Goal: Task Accomplishment & Management: Complete application form

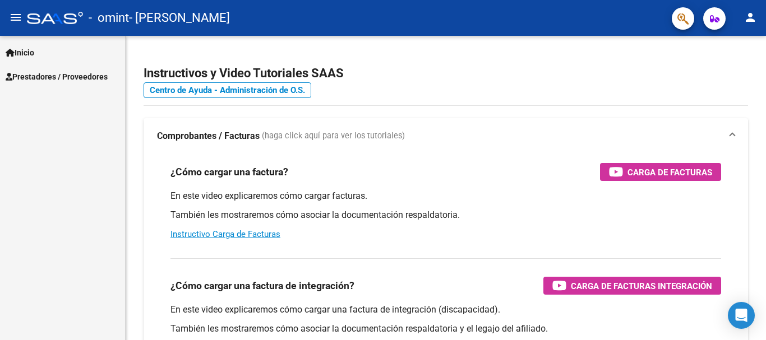
click at [59, 76] on span "Prestadores / Proveedores" at bounding box center [57, 77] width 102 height 12
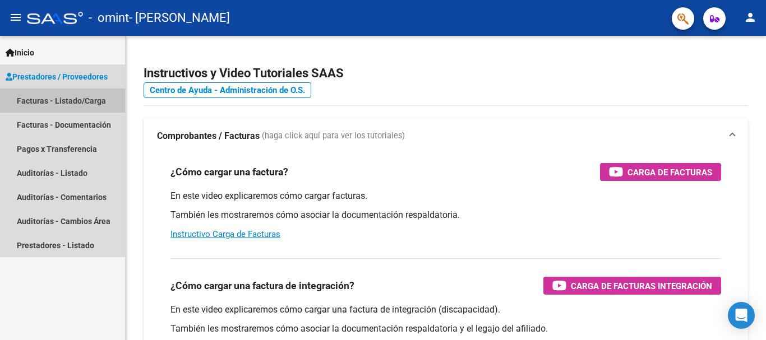
click at [91, 103] on link "Facturas - Listado/Carga" at bounding box center [62, 101] width 125 height 24
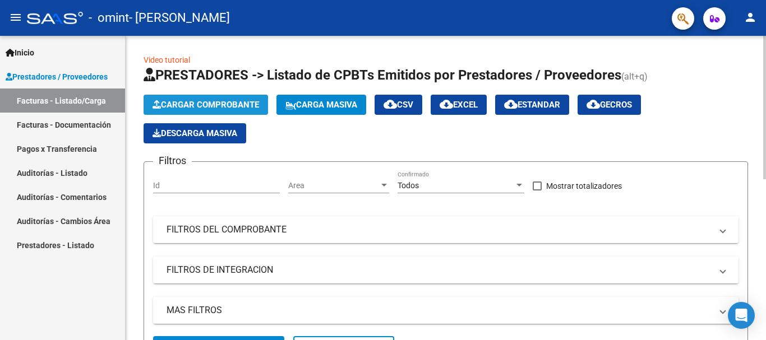
click at [226, 105] on span "Cargar Comprobante" at bounding box center [206, 105] width 107 height 10
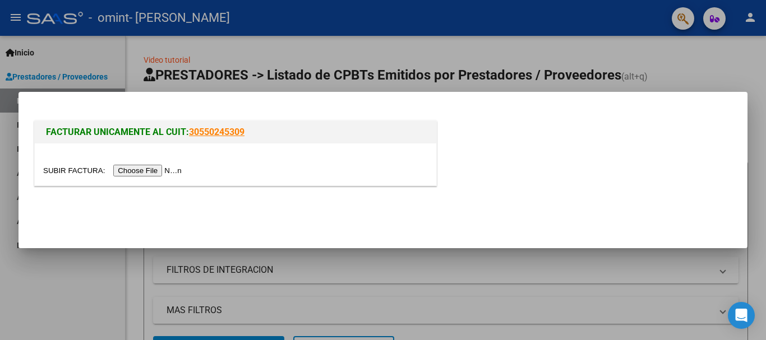
click at [71, 172] on input "file" at bounding box center [114, 171] width 142 height 12
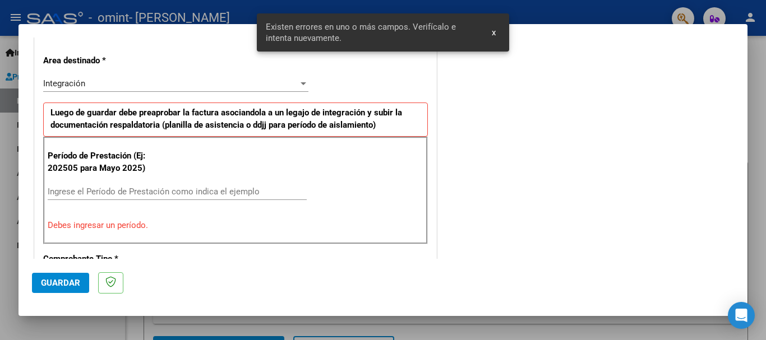
scroll to position [269, 0]
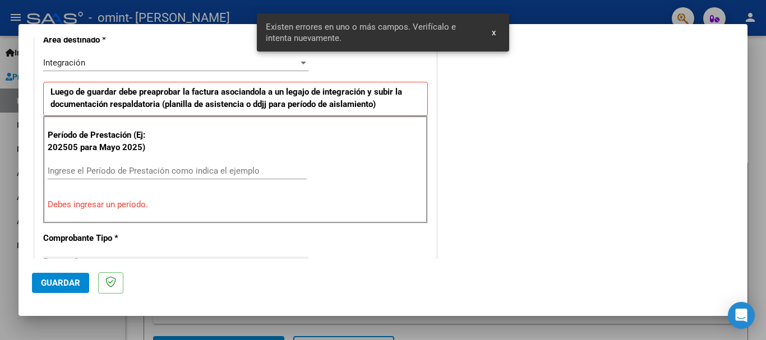
click at [132, 65] on div "Integración" at bounding box center [170, 63] width 255 height 10
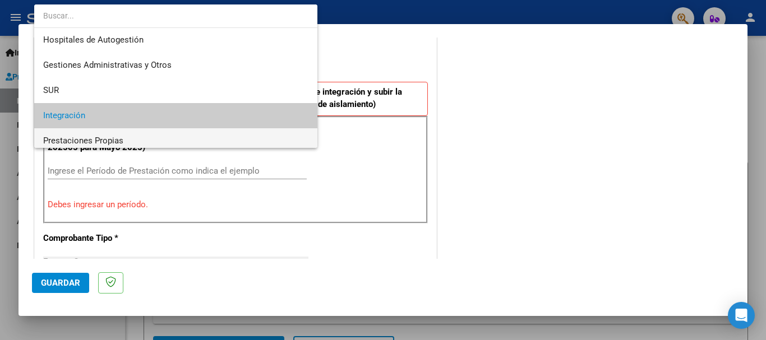
scroll to position [0, 0]
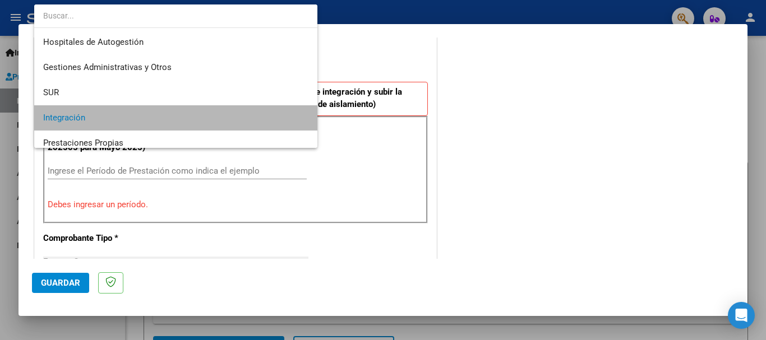
click at [131, 119] on span "Integración" at bounding box center [175, 117] width 265 height 25
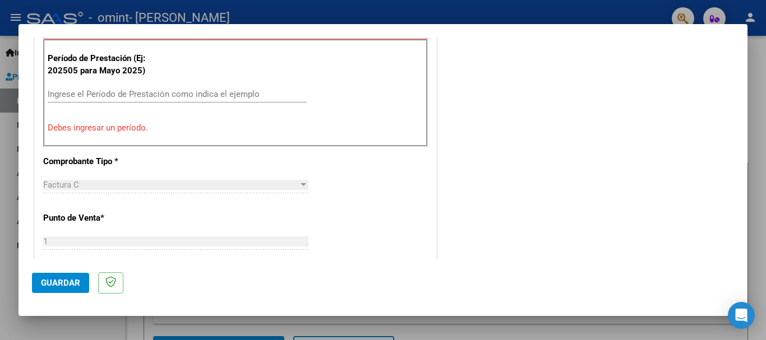
scroll to position [269, 0]
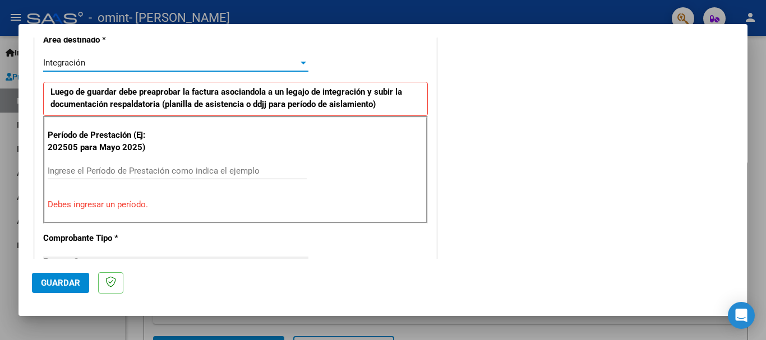
click at [113, 173] on input "Ingrese el Período de Prestación como indica el ejemplo" at bounding box center [177, 171] width 259 height 10
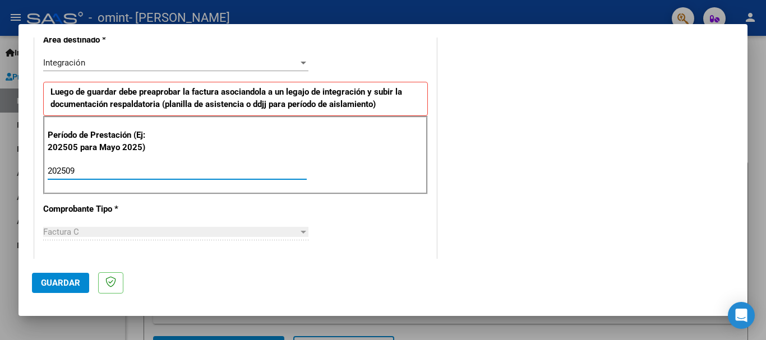
type input "202509"
click at [346, 218] on div "CUIT * 27-35549996-6 Ingresar CUIT ANALISIS PRESTADOR [PERSON_NAME] Area destin…" at bounding box center [236, 331] width 402 height 844
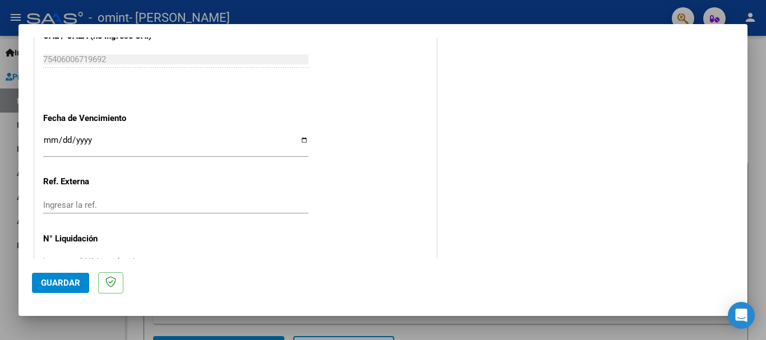
scroll to position [752, 0]
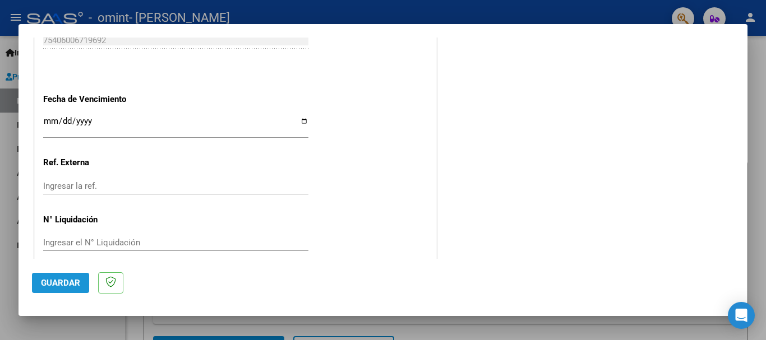
click at [64, 285] on span "Guardar" at bounding box center [60, 283] width 39 height 10
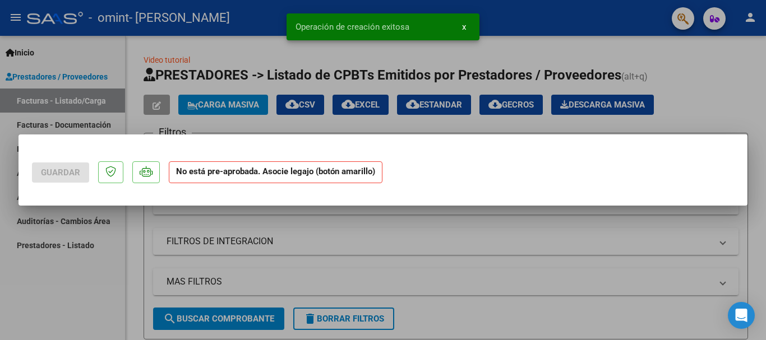
scroll to position [0, 0]
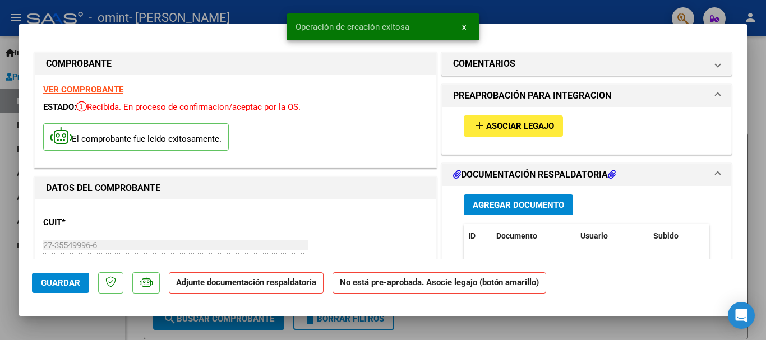
click at [524, 133] on button "add Asociar Legajo" at bounding box center [513, 126] width 99 height 21
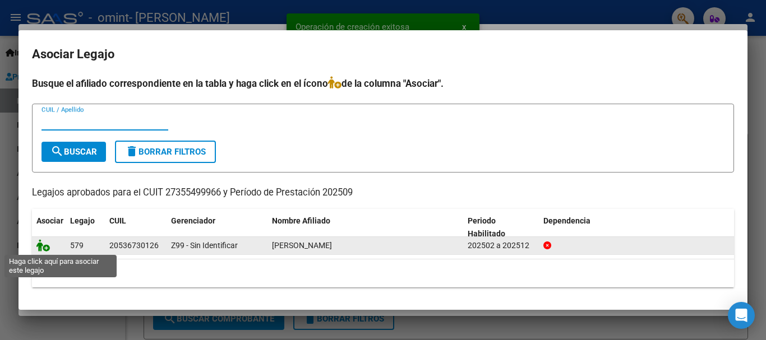
click at [44, 249] on icon at bounding box center [42, 245] width 13 height 12
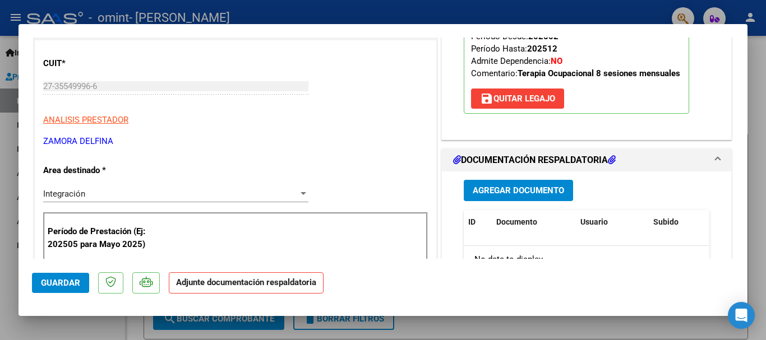
scroll to position [182, 0]
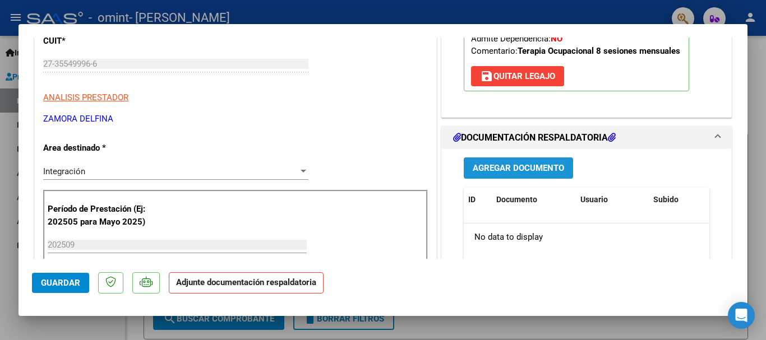
click at [522, 177] on button "Agregar Documento" at bounding box center [518, 168] width 109 height 21
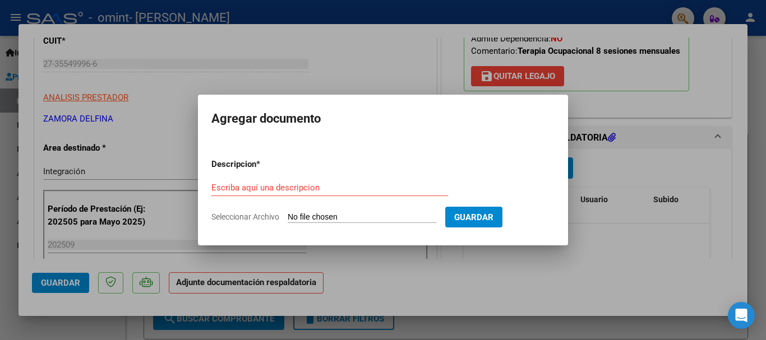
click at [302, 214] on input "Seleccionar Archivo" at bounding box center [362, 218] width 149 height 11
type input "C:\fakepath\Planilla Sept.pdf"
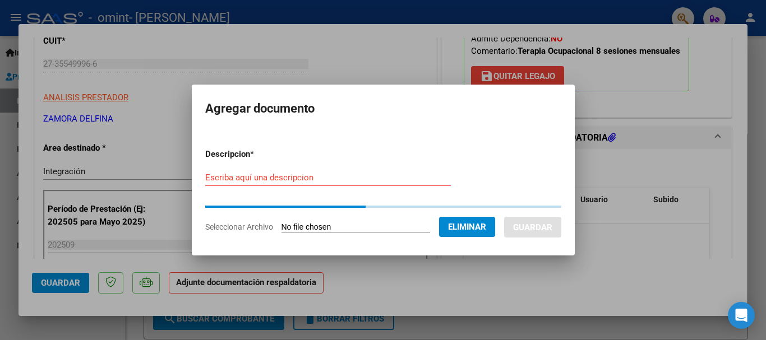
click at [265, 181] on input "Escriba aquí una descripcion" at bounding box center [328, 178] width 246 height 10
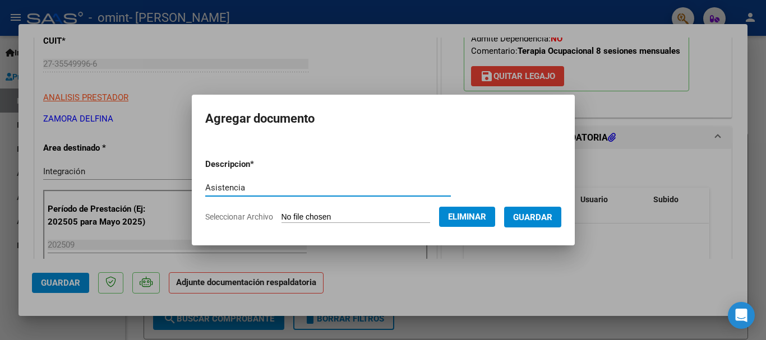
type input "Asistencia"
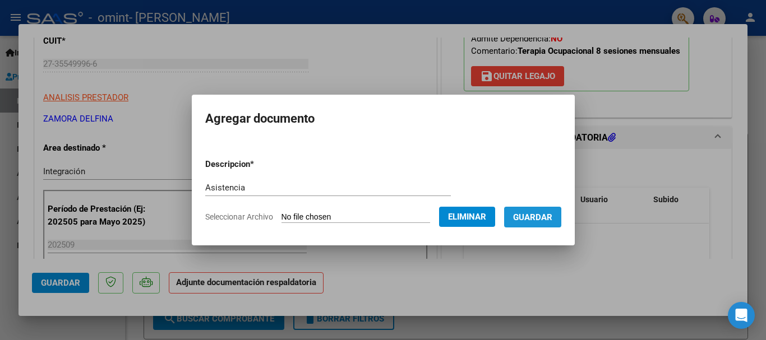
click at [515, 220] on span "Guardar" at bounding box center [532, 218] width 39 height 10
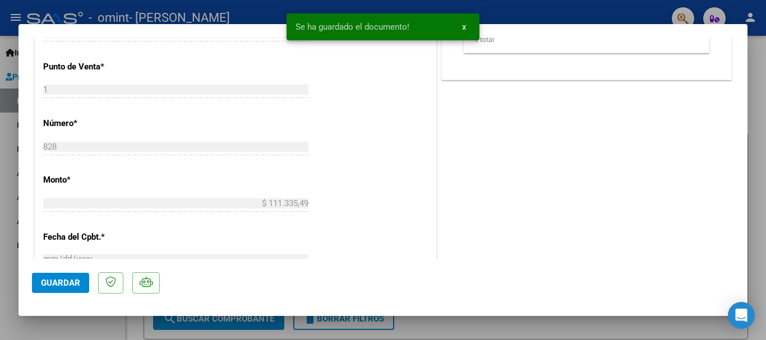
scroll to position [768, 0]
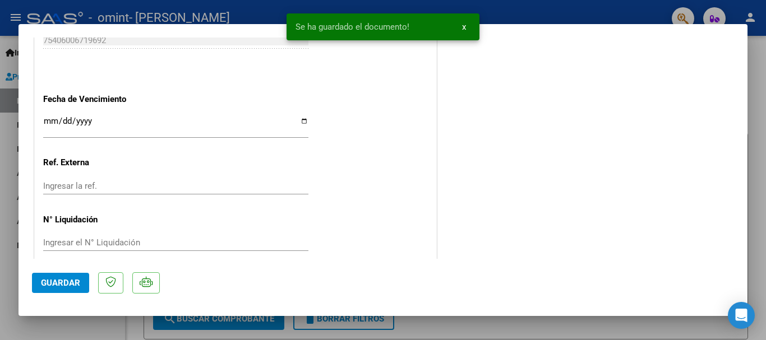
click at [71, 289] on button "Guardar" at bounding box center [60, 283] width 57 height 20
click at [466, 31] on button "x" at bounding box center [464, 27] width 22 height 20
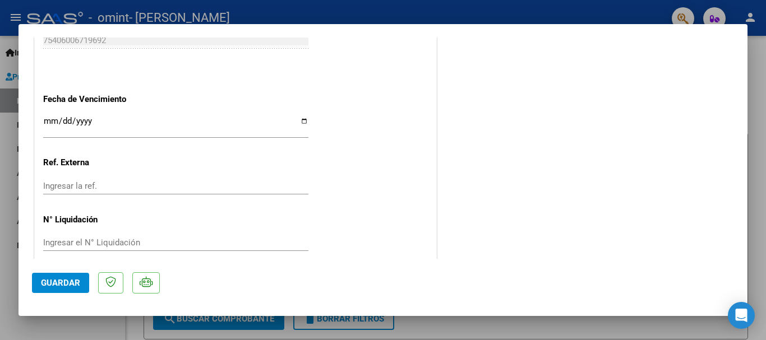
click at [758, 173] on div at bounding box center [383, 170] width 766 height 340
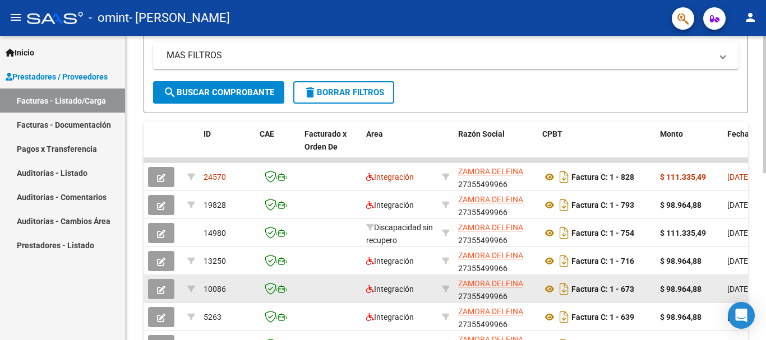
scroll to position [256, 0]
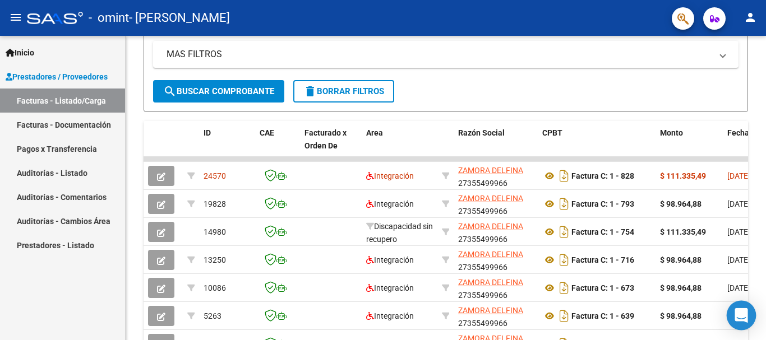
click at [744, 317] on icon "Open Intercom Messenger" at bounding box center [741, 315] width 13 height 15
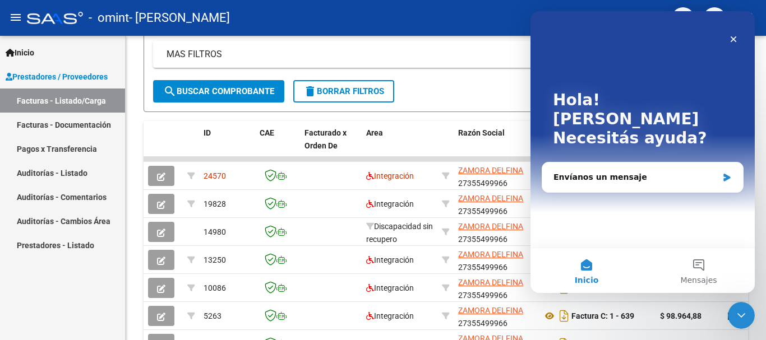
scroll to position [0, 0]
click at [633, 169] on div "Envíanos un mensaje" at bounding box center [642, 178] width 201 height 30
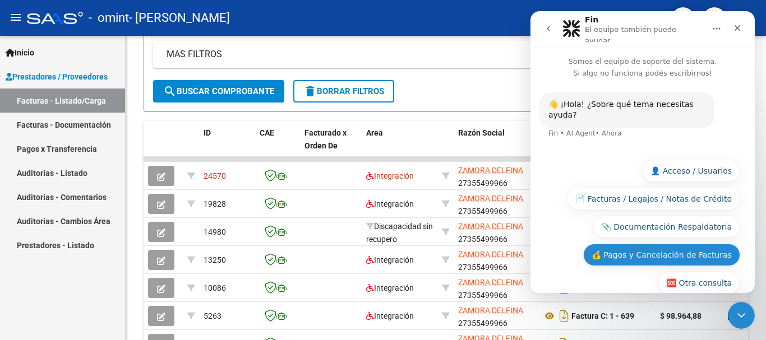
click at [703, 244] on button "💰 Pagos y Cancelación de Facturas" at bounding box center [661, 255] width 157 height 22
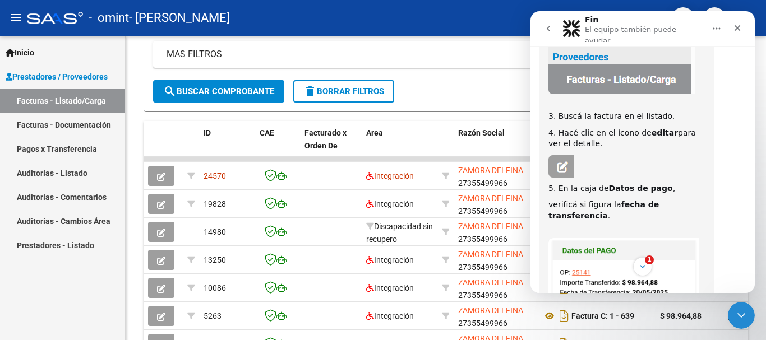
scroll to position [212, 0]
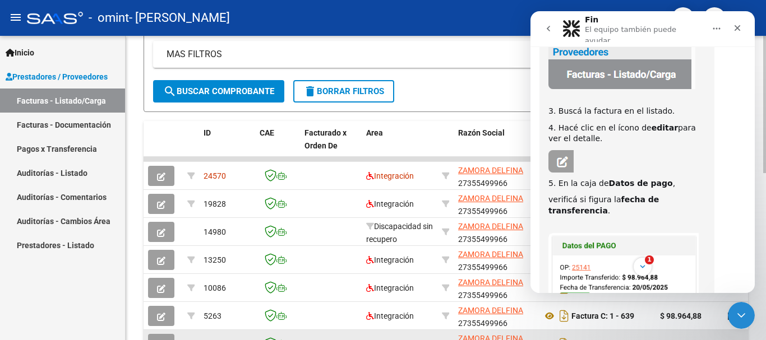
drag, startPoint x: 343, startPoint y: 334, endPoint x: 354, endPoint y: 334, distance: 11.2
click at [354, 334] on datatable-body-cell at bounding box center [331, 343] width 62 height 27
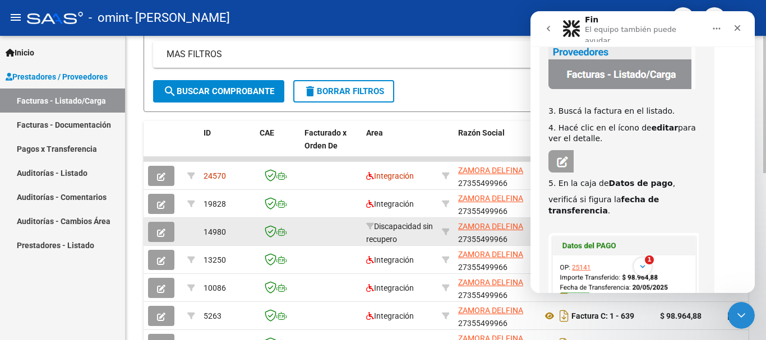
click at [162, 232] on icon "button" at bounding box center [161, 233] width 8 height 8
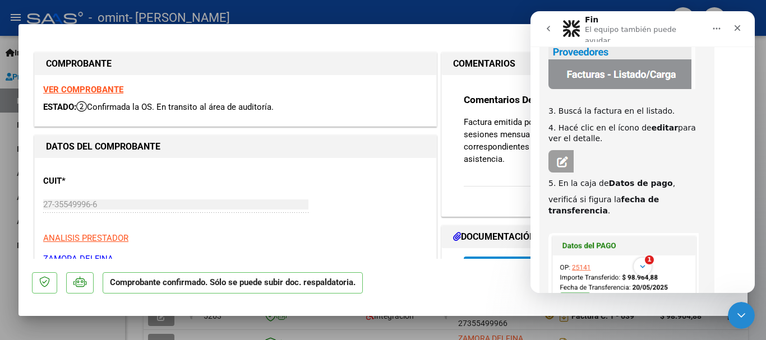
click at [395, 181] on div "CUIT * 27-35549996-6 Ingresar CUIT ANALISIS PRESTADOR [PERSON_NAME] ARCA Padrón" at bounding box center [235, 216] width 385 height 99
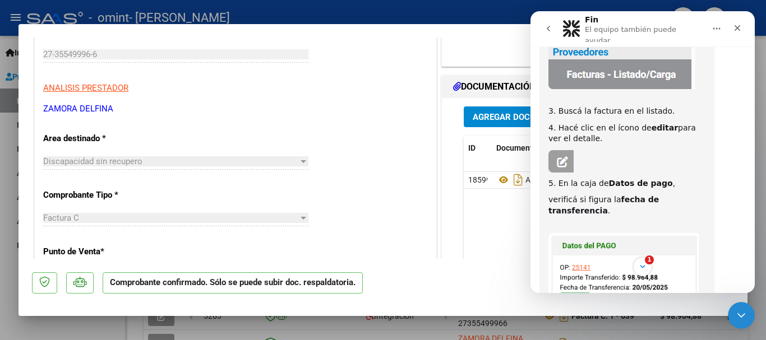
scroll to position [182, 0]
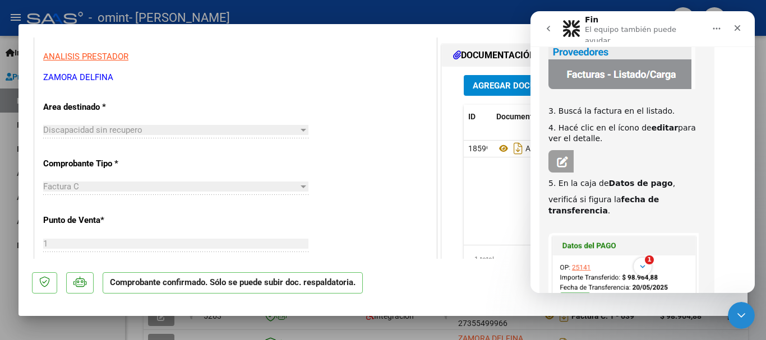
click at [722, 26] on button "Inicio" at bounding box center [716, 28] width 21 height 21
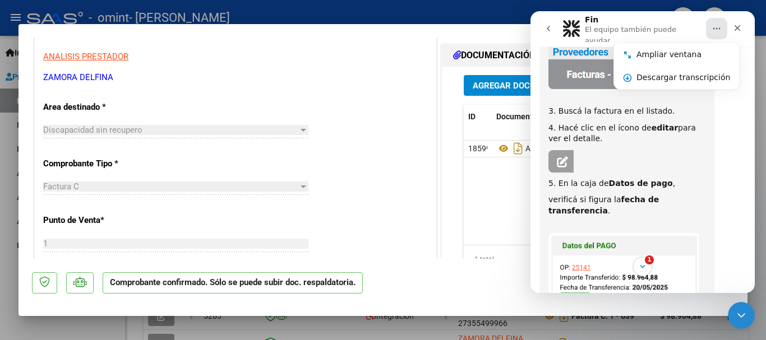
click at [552, 29] on icon "go back" at bounding box center [548, 28] width 9 height 9
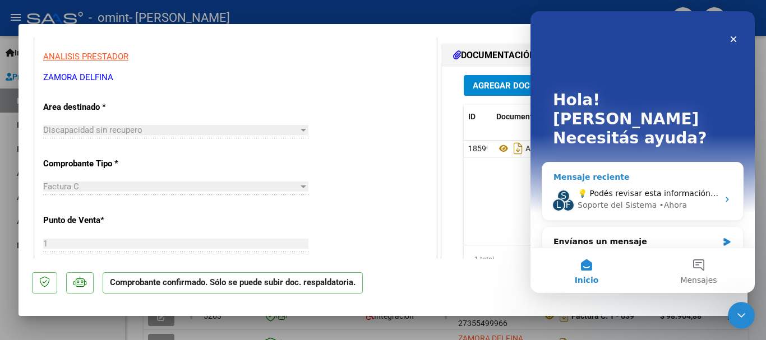
click at [674, 200] on div "• [GEOGRAPHIC_DATA]" at bounding box center [673, 206] width 28 height 12
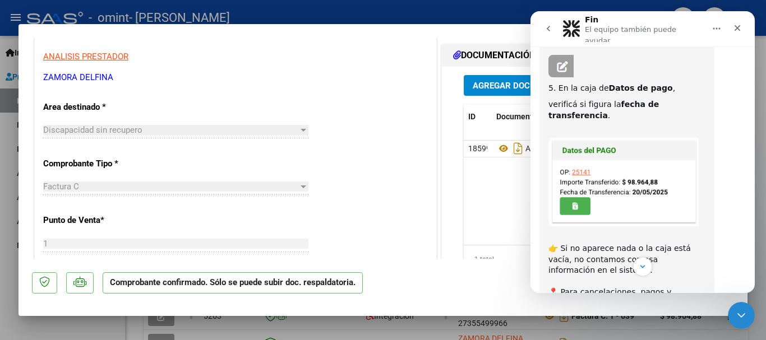
scroll to position [378, 0]
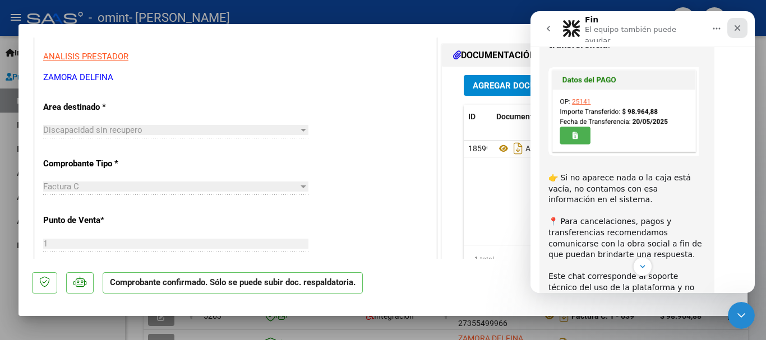
click at [734, 26] on icon "Cerrar" at bounding box center [737, 28] width 9 height 9
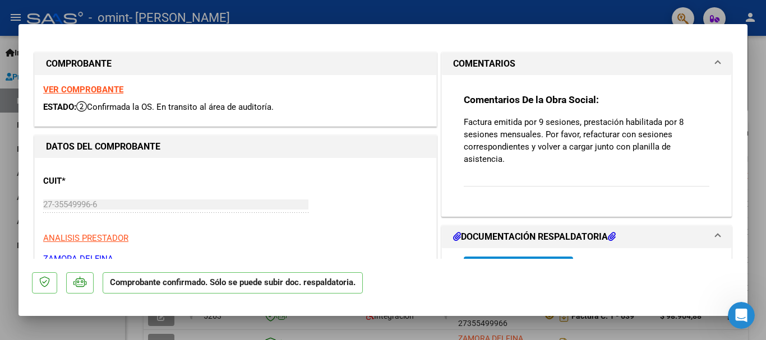
scroll to position [449, 0]
drag, startPoint x: 464, startPoint y: 120, endPoint x: 511, endPoint y: 163, distance: 63.5
click at [511, 163] on p "Factura emitida por 9 sesiones, prestación habilitada por 8 sesiones mensuales.…" at bounding box center [587, 140] width 246 height 49
click at [477, 101] on strong "Comentarios De la Obra Social:" at bounding box center [531, 99] width 135 height 11
drag, startPoint x: 464, startPoint y: 99, endPoint x: 528, endPoint y: 179, distance: 102.6
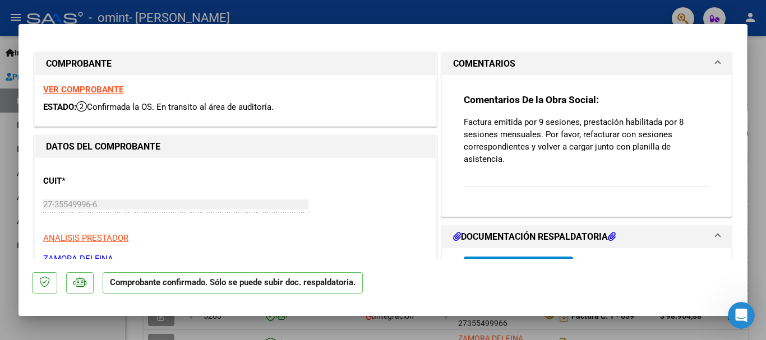
click at [528, 179] on div "Comentarios De la Obra Social: Factura emitida por 9 sesiones, prestación habil…" at bounding box center [587, 146] width 246 height 105
copy strong "Comentarios De la Obra Social:"
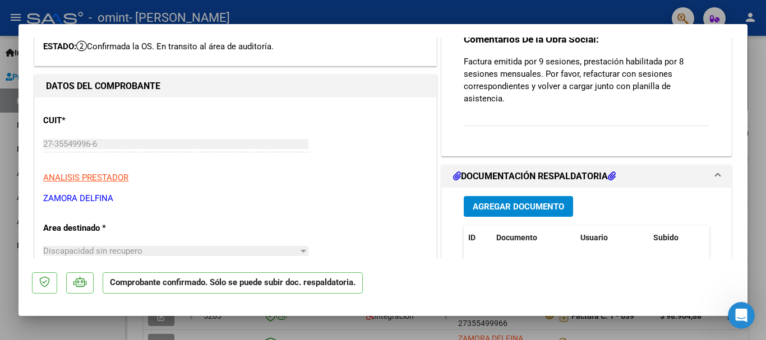
scroll to position [0, 0]
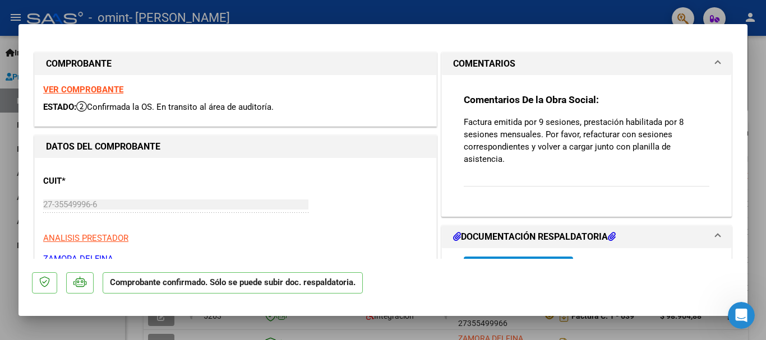
click at [302, 4] on div at bounding box center [383, 170] width 766 height 340
type input "$ 0,00"
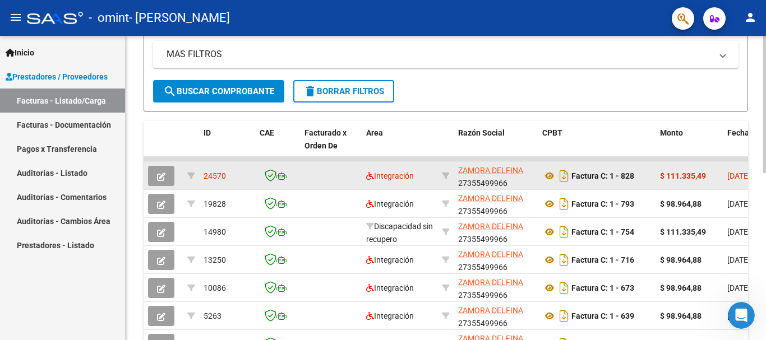
click at [167, 181] on button "button" at bounding box center [161, 176] width 26 height 20
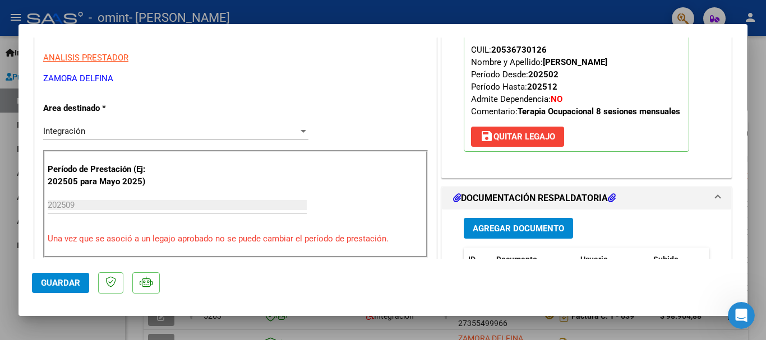
scroll to position [182, 0]
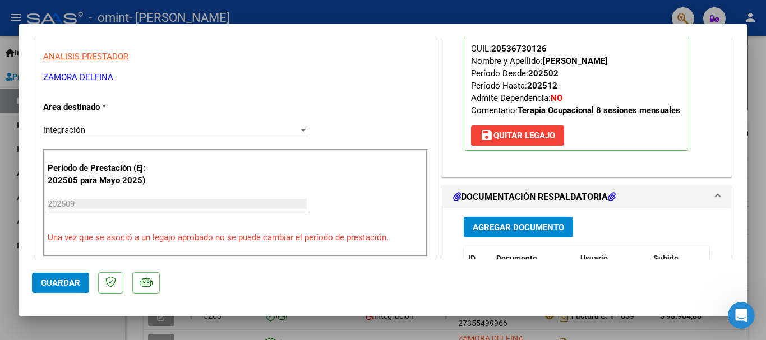
click at [10, 229] on div at bounding box center [383, 170] width 766 height 340
type input "$ 0,00"
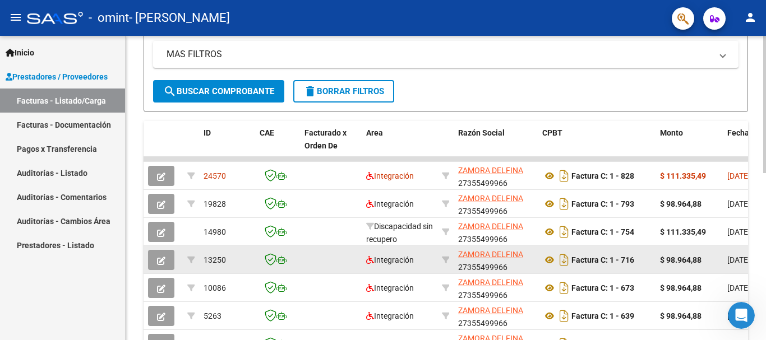
scroll to position [256, 0]
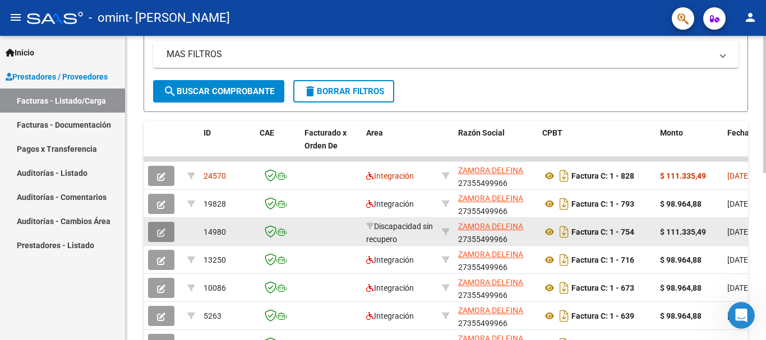
click at [159, 228] on span "button" at bounding box center [161, 232] width 8 height 10
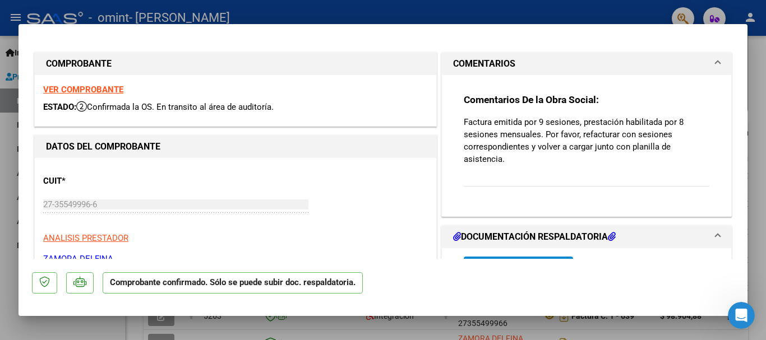
click at [756, 140] on div at bounding box center [383, 170] width 766 height 340
type input "$ 0,00"
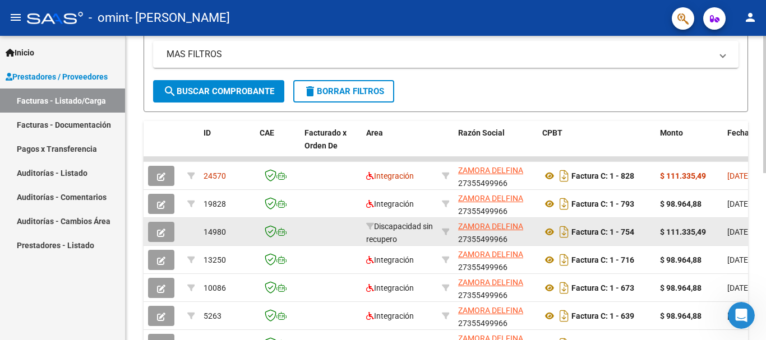
click at [153, 231] on button "button" at bounding box center [161, 232] width 26 height 20
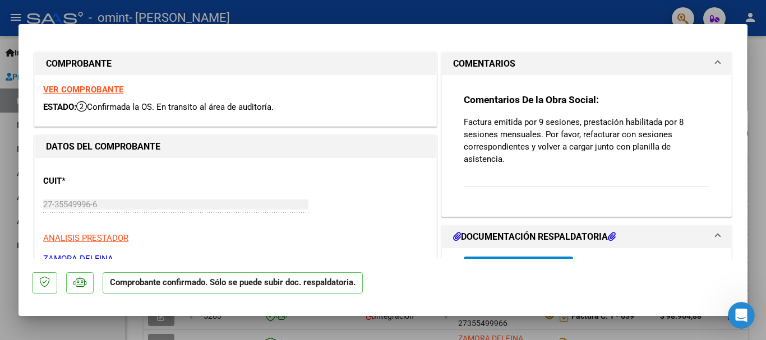
click at [755, 92] on div at bounding box center [383, 170] width 766 height 340
type input "$ 0,00"
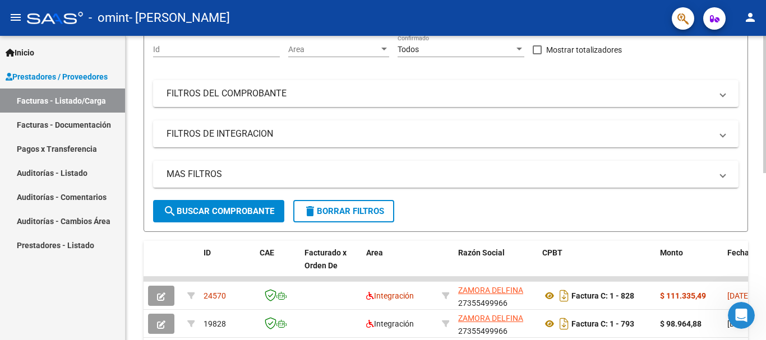
scroll to position [27, 0]
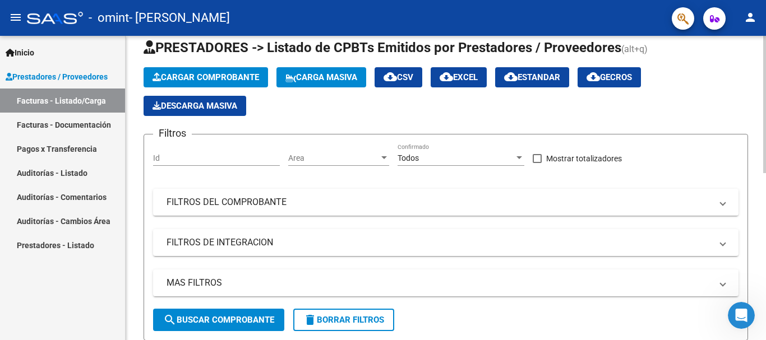
click at [213, 79] on span "Cargar Comprobante" at bounding box center [206, 77] width 107 height 10
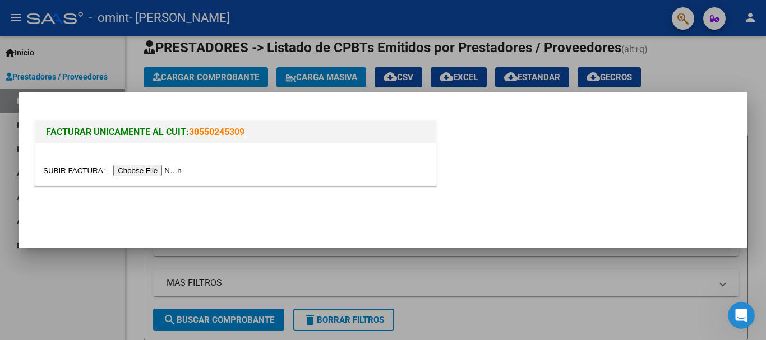
click at [704, 71] on div at bounding box center [383, 170] width 766 height 340
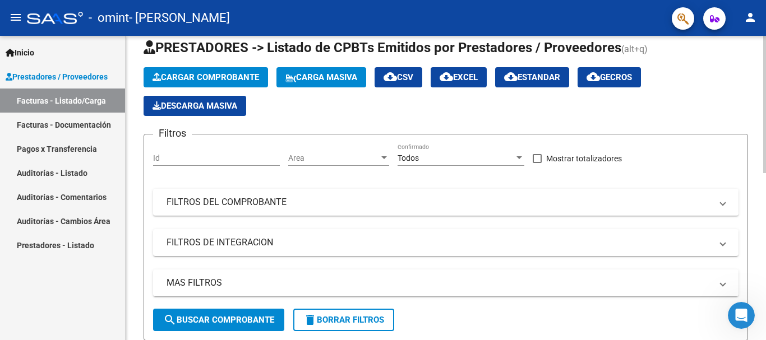
click at [199, 78] on span "Cargar Comprobante" at bounding box center [206, 77] width 107 height 10
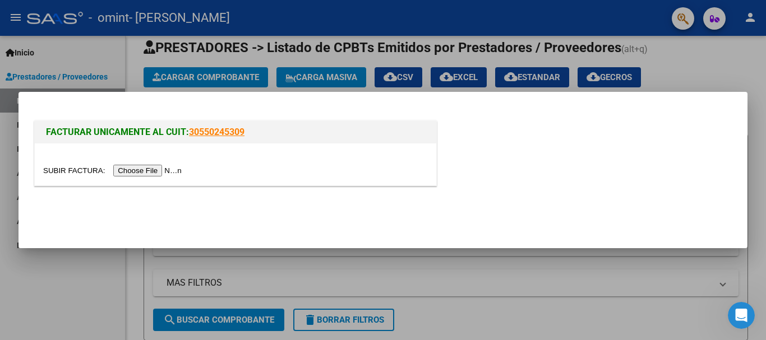
click at [62, 177] on div at bounding box center [236, 165] width 402 height 42
click at [67, 175] on input "file" at bounding box center [114, 171] width 142 height 12
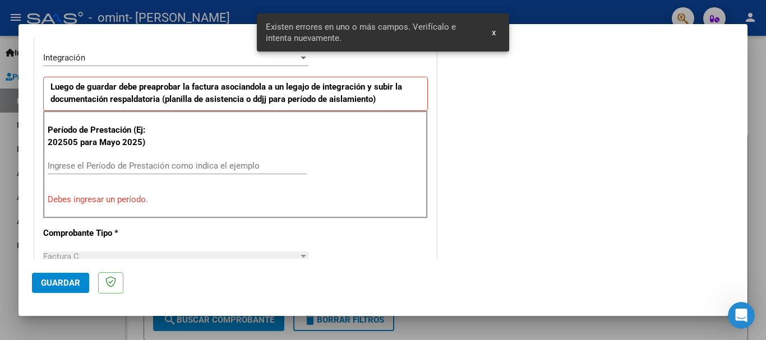
scroll to position [268, 0]
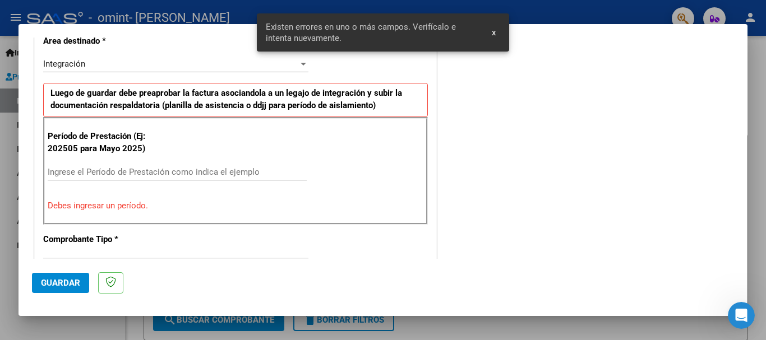
click at [111, 173] on input "Ingrese el Período de Prestación como indica el ejemplo" at bounding box center [177, 172] width 259 height 10
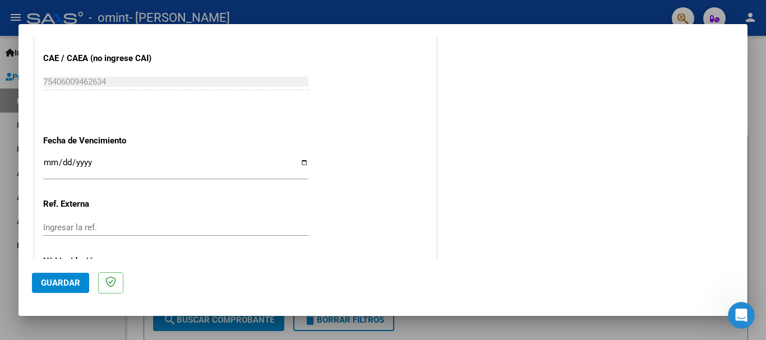
scroll to position [752, 0]
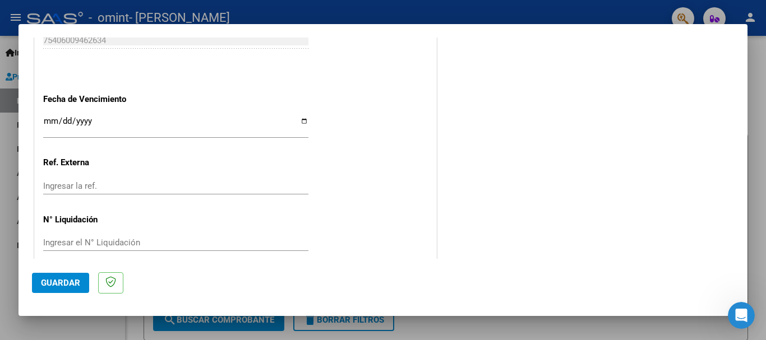
type input "202507"
click at [66, 288] on button "Guardar" at bounding box center [60, 283] width 57 height 20
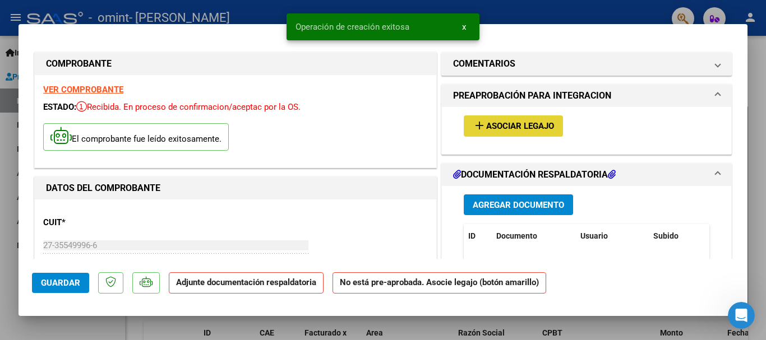
click at [507, 124] on span "Asociar Legajo" at bounding box center [520, 127] width 68 height 10
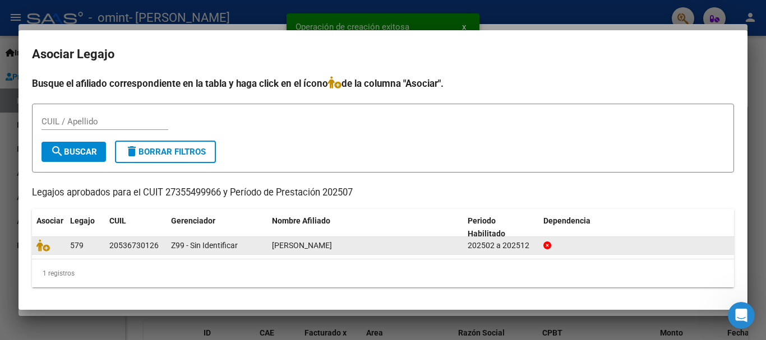
click at [42, 252] on div at bounding box center [48, 245] width 25 height 13
click at [44, 247] on icon at bounding box center [42, 245] width 13 height 12
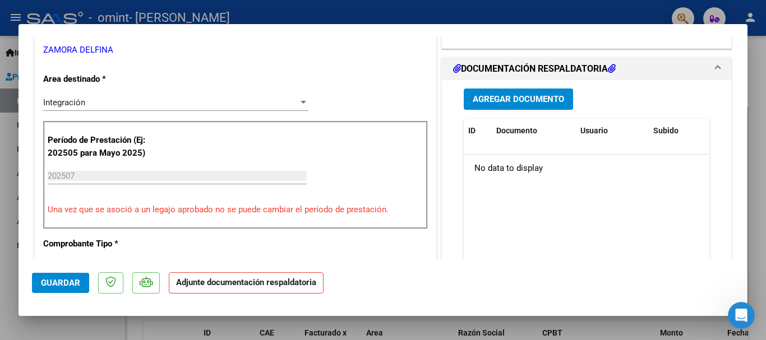
scroll to position [303, 0]
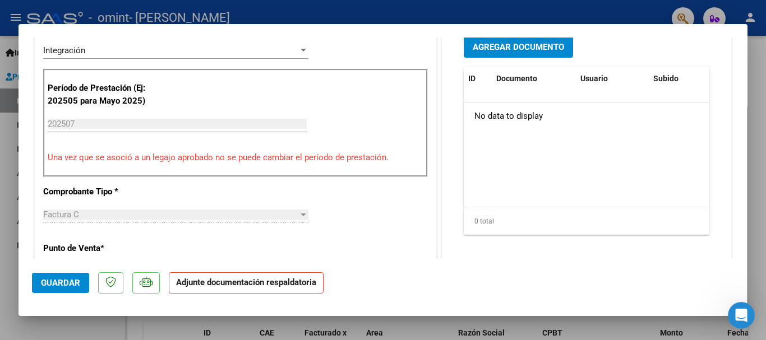
click at [528, 49] on span "Agregar Documento" at bounding box center [518, 48] width 91 height 10
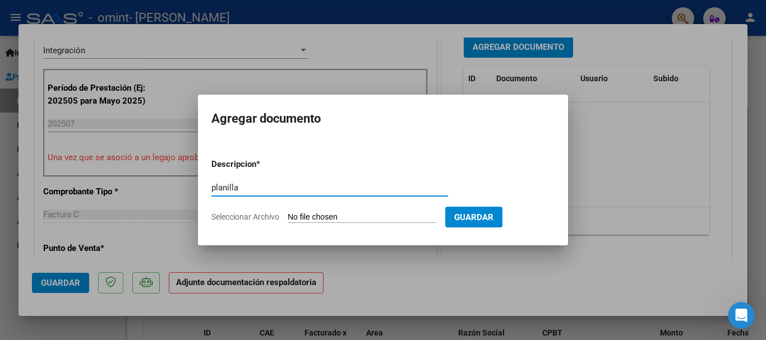
type input "planilla"
click at [321, 213] on input "Seleccionar Archivo" at bounding box center [362, 218] width 149 height 11
type input "C:\fakepath\Planilla Julio.pdf"
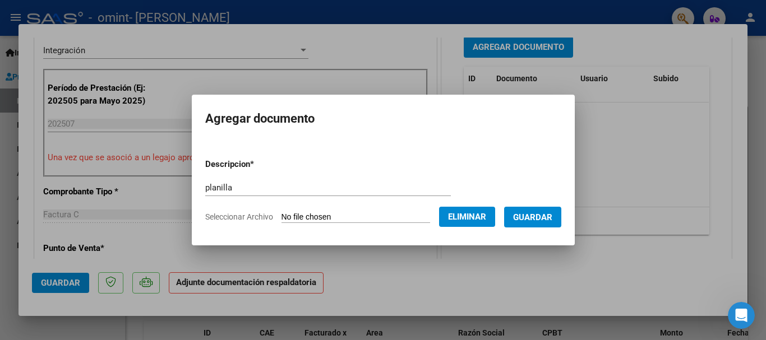
click at [540, 216] on span "Guardar" at bounding box center [532, 218] width 39 height 10
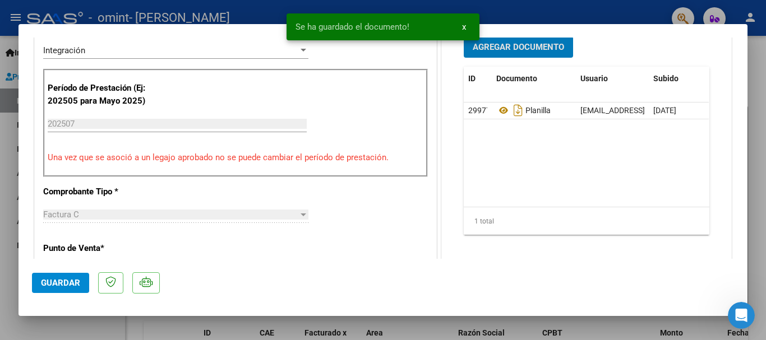
click at [54, 291] on button "Guardar" at bounding box center [60, 283] width 57 height 20
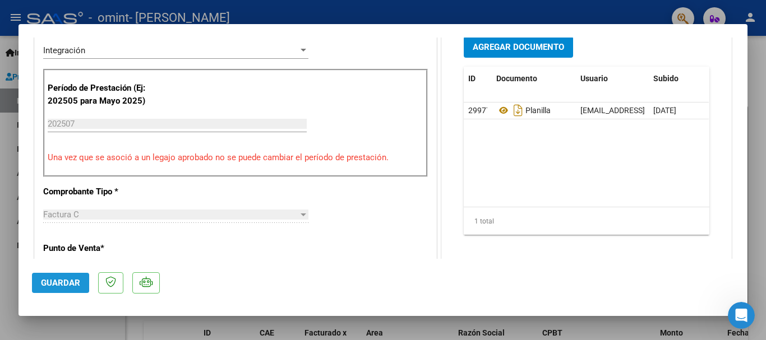
click at [76, 280] on span "Guardar" at bounding box center [60, 283] width 39 height 10
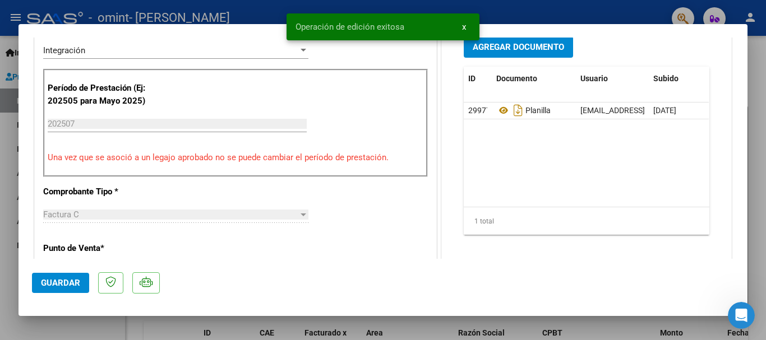
click at [752, 181] on div at bounding box center [383, 170] width 766 height 340
type input "$ 0,00"
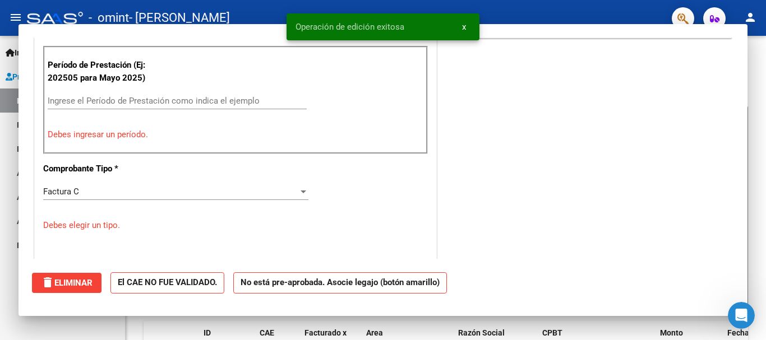
scroll to position [319, 0]
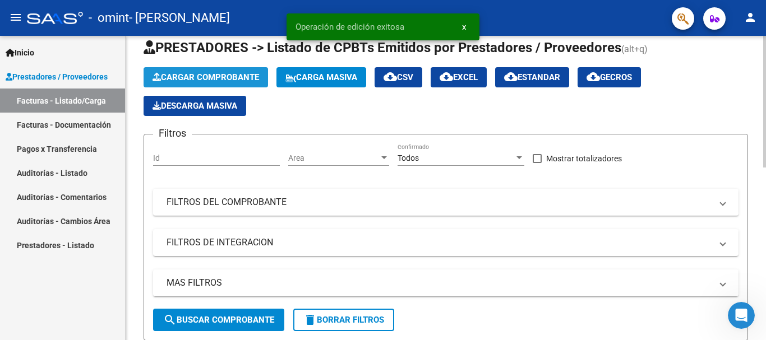
click at [180, 70] on button "Cargar Comprobante" at bounding box center [206, 77] width 125 height 20
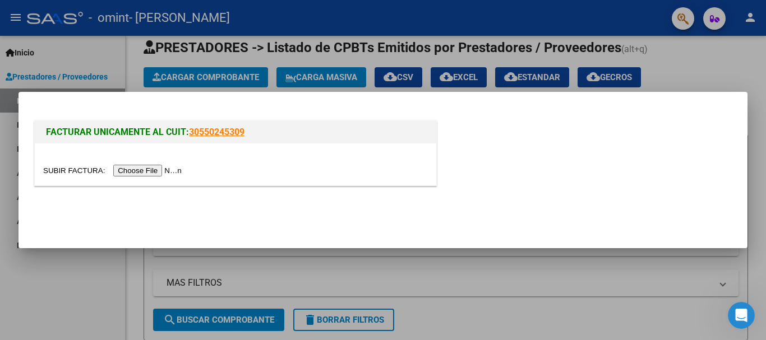
click at [76, 165] on input "file" at bounding box center [114, 171] width 142 height 12
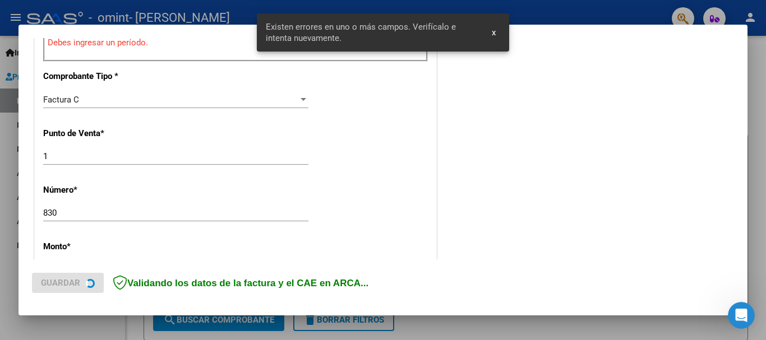
scroll to position [250, 0]
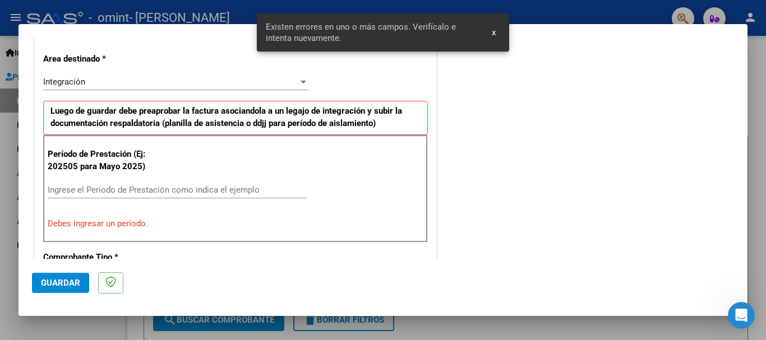
click at [107, 192] on input "Ingrese el Período de Prestación como indica el ejemplo" at bounding box center [177, 190] width 259 height 10
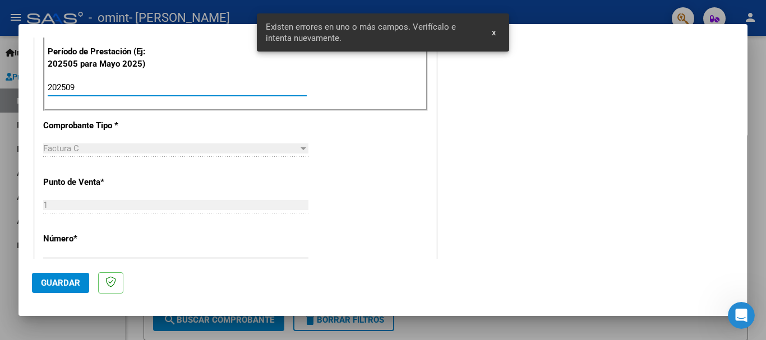
scroll to position [492, 0]
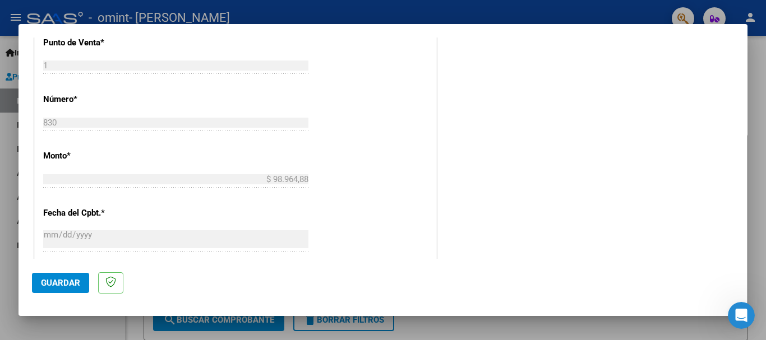
type input "202509"
click at [75, 285] on span "Guardar" at bounding box center [60, 283] width 39 height 10
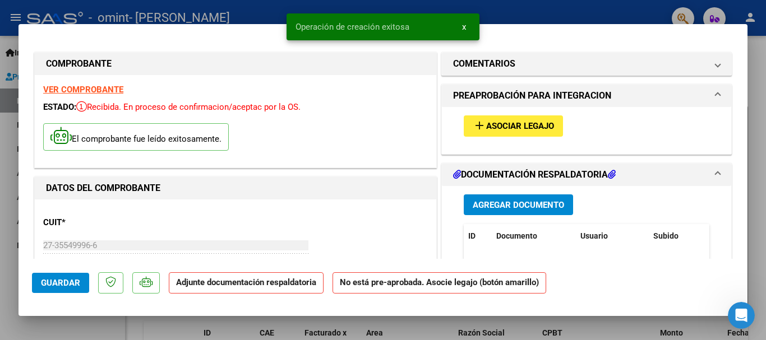
click at [529, 126] on span "Asociar Legajo" at bounding box center [520, 127] width 68 height 10
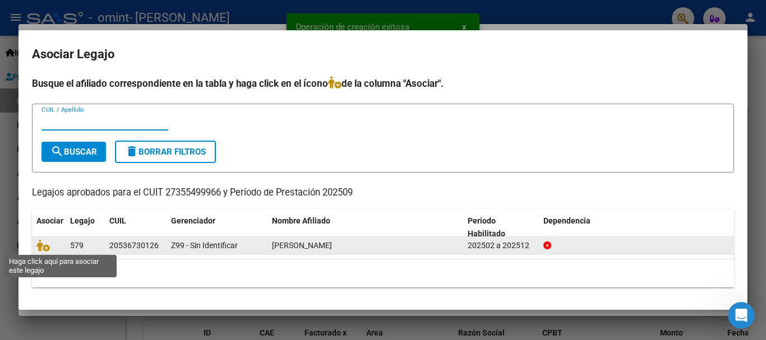
click at [48, 247] on icon at bounding box center [42, 245] width 13 height 12
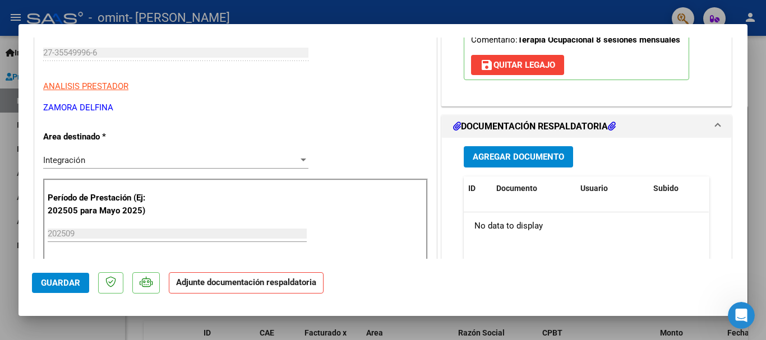
scroll to position [242, 0]
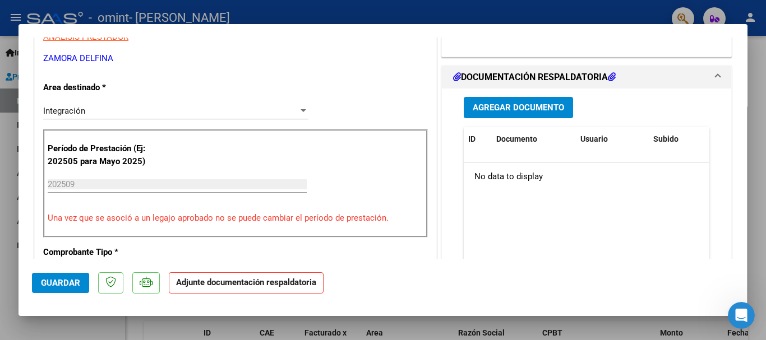
click at [518, 111] on span "Agregar Documento" at bounding box center [518, 108] width 91 height 10
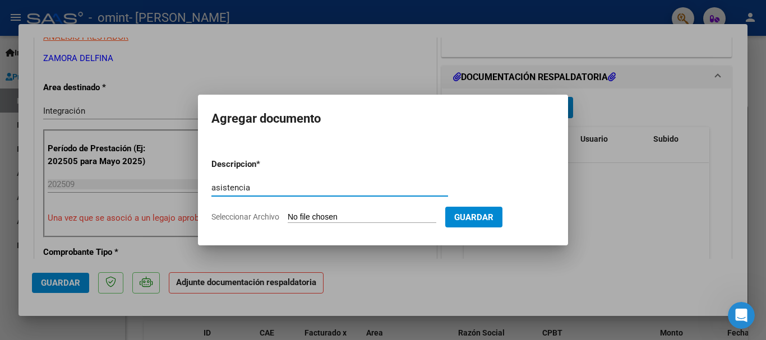
type input "asistencia"
click at [321, 213] on input "Seleccionar Archivo" at bounding box center [362, 218] width 149 height 11
type input "C:\fakepath\Planilla Sept.pdf"
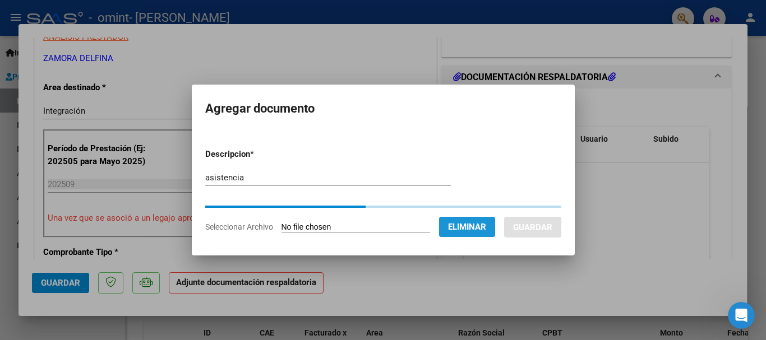
click at [467, 233] on button "Eliminar" at bounding box center [467, 227] width 56 height 20
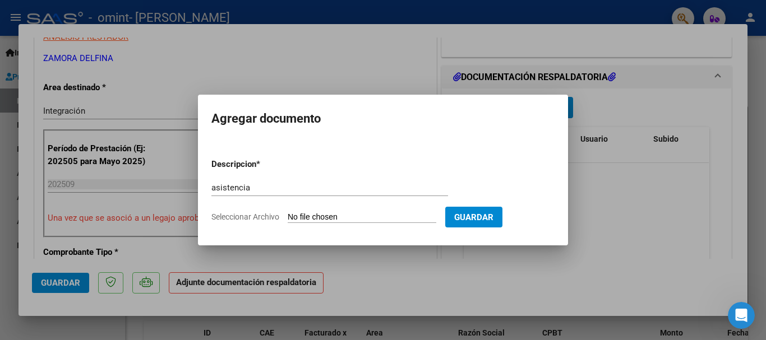
click at [468, 221] on span "Guardar" at bounding box center [473, 218] width 39 height 10
click at [303, 216] on input "Seleccionar Archivo" at bounding box center [362, 218] width 149 height 11
type input "C:\fakepath\Planilla Sept.pdf"
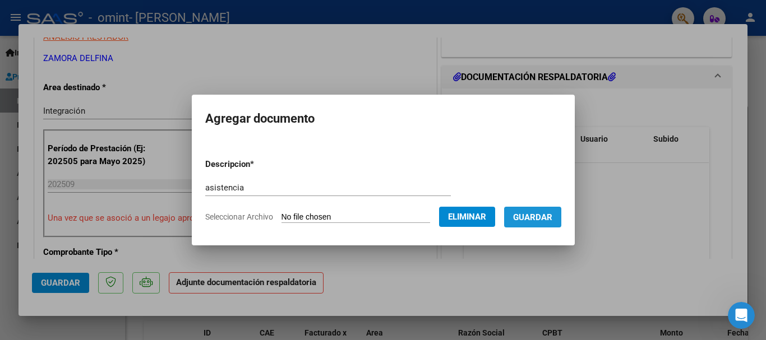
click at [542, 215] on span "Guardar" at bounding box center [532, 218] width 39 height 10
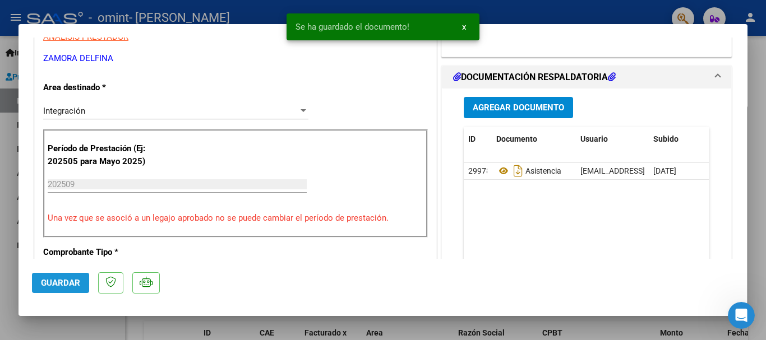
click at [63, 285] on span "Guardar" at bounding box center [60, 283] width 39 height 10
click at [757, 94] on div at bounding box center [383, 170] width 766 height 340
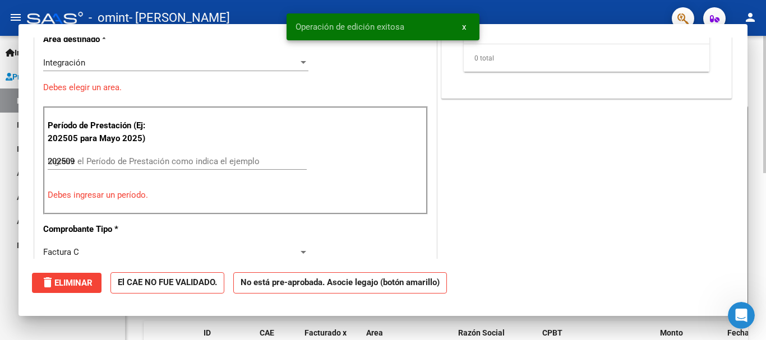
type input "$ 0,00"
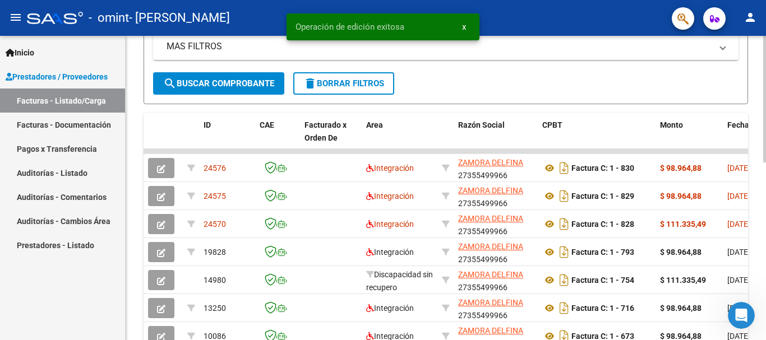
scroll to position [255, 0]
